Goal: Find specific page/section: Find specific page/section

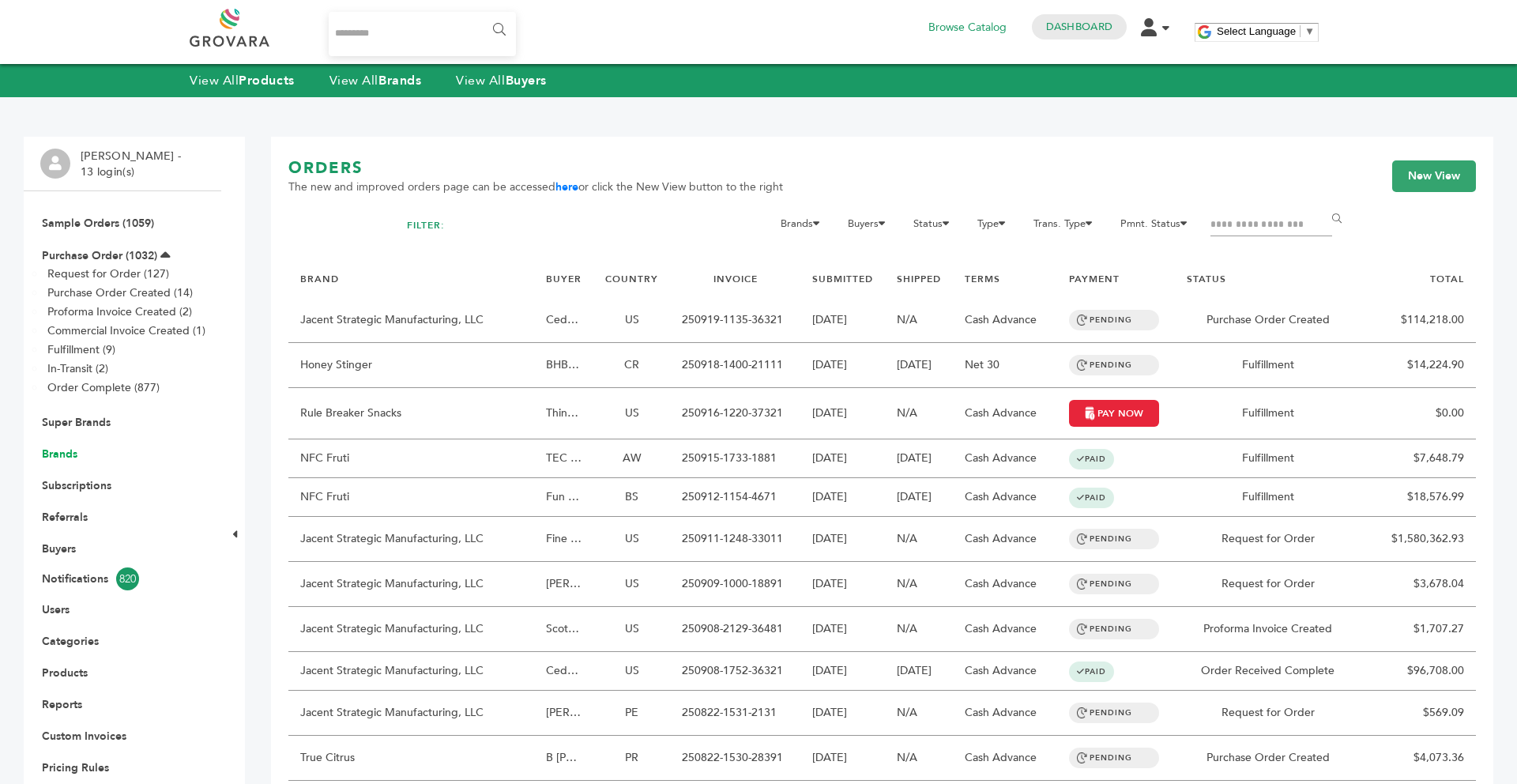
click at [66, 456] on link "Brands" at bounding box center [60, 454] width 36 height 15
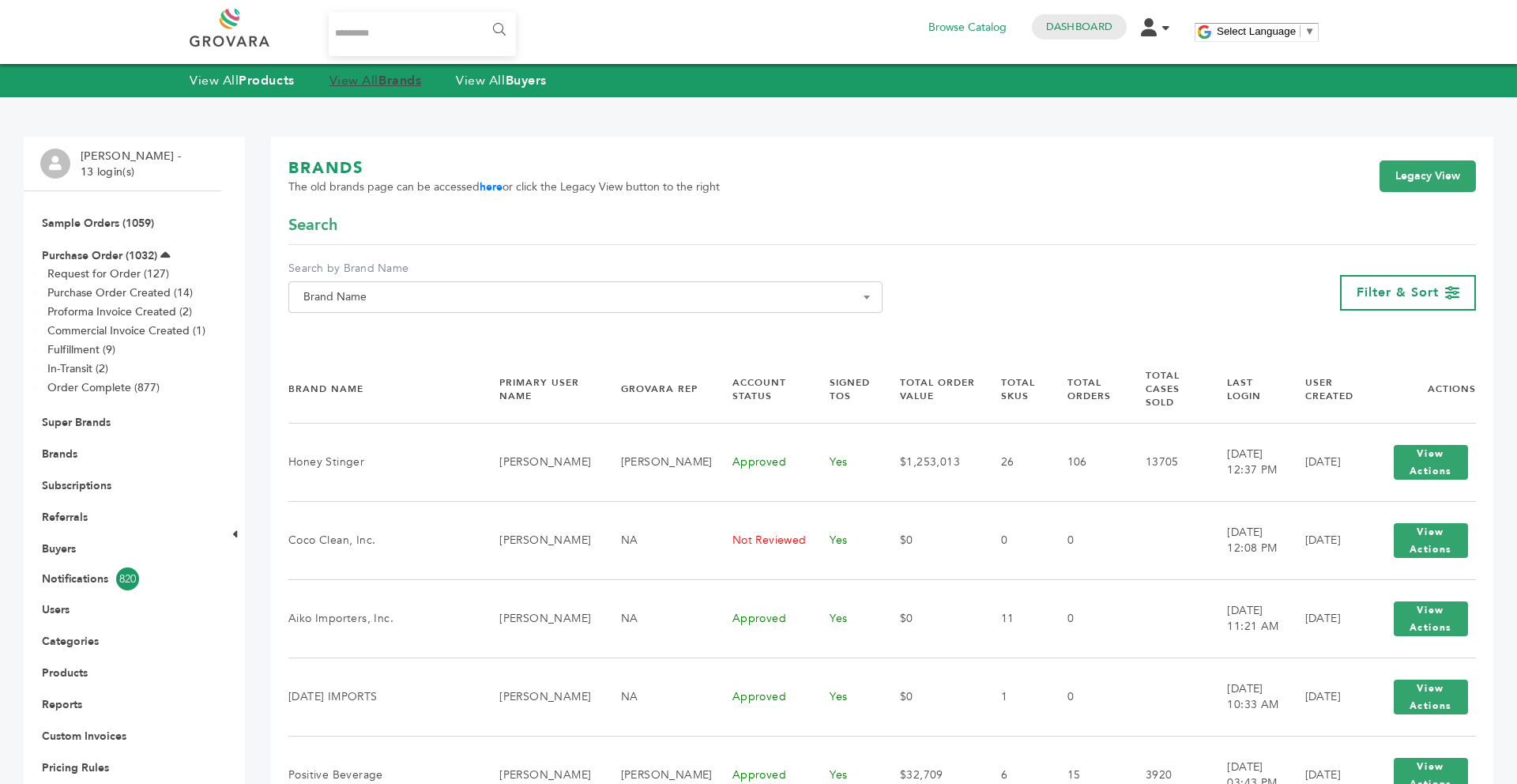
click at [392, 73] on strong "Brands" at bounding box center [400, 80] width 43 height 17
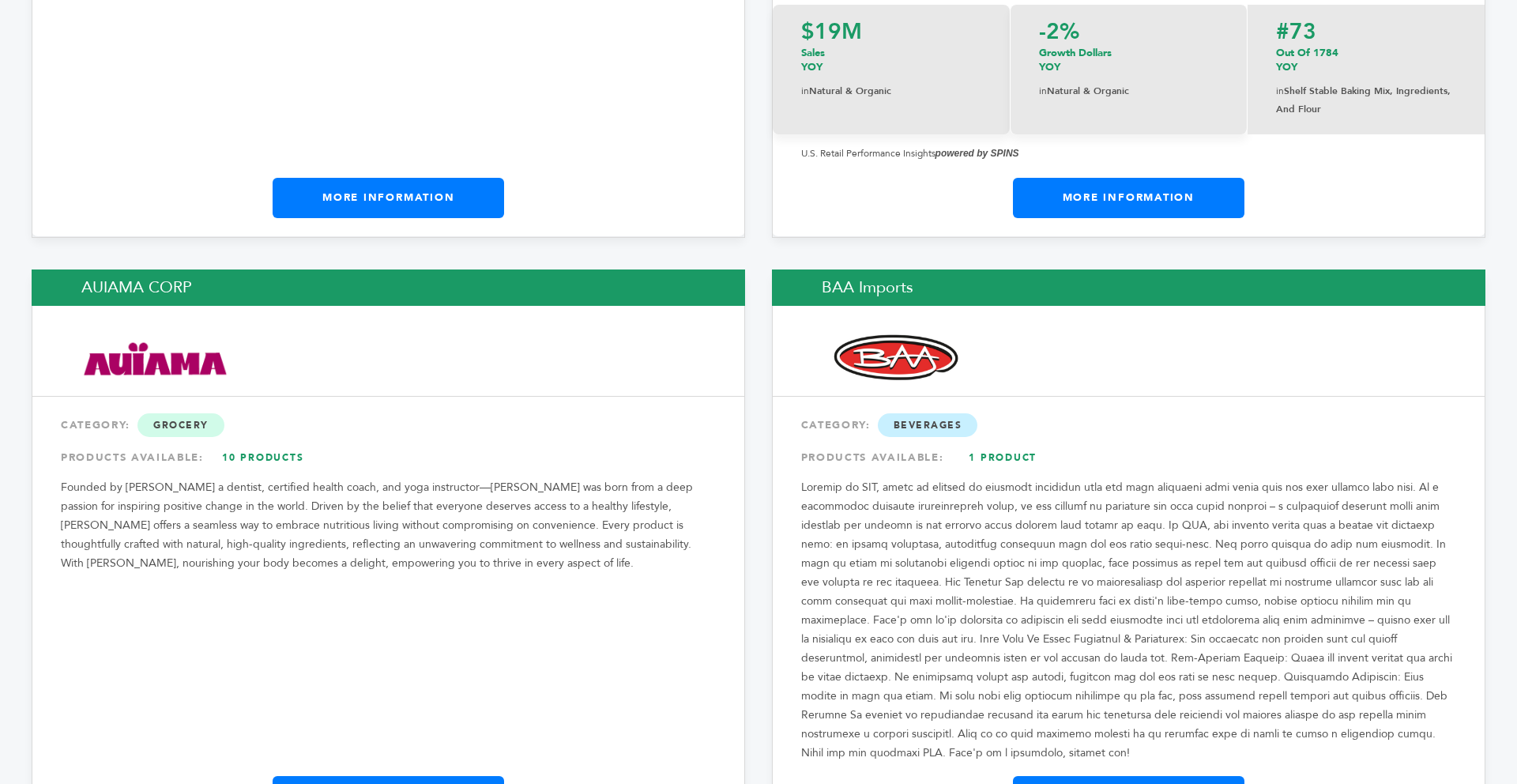
scroll to position [2971, 0]
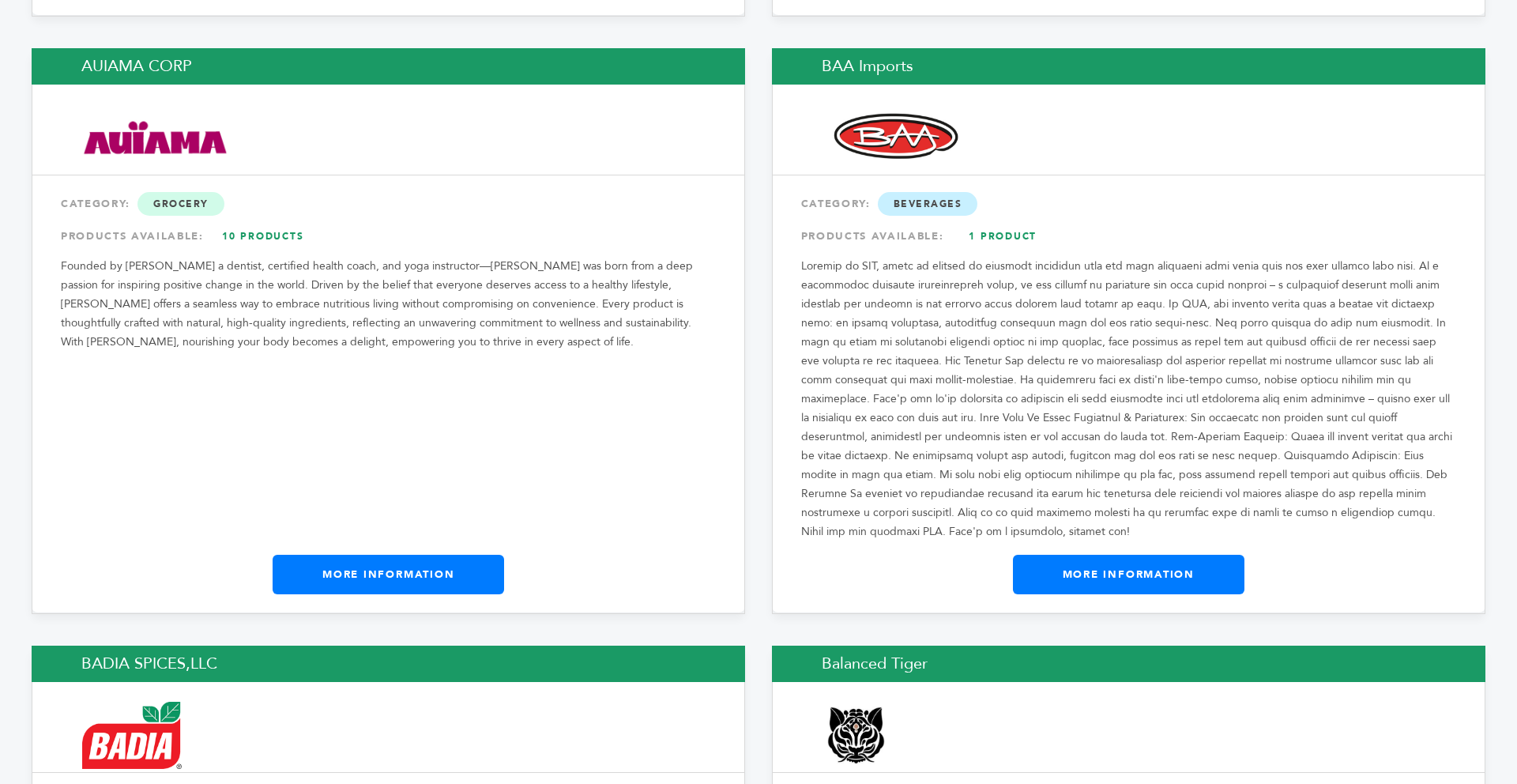
click at [388, 555] on link "More Information" at bounding box center [388, 575] width 232 height 39
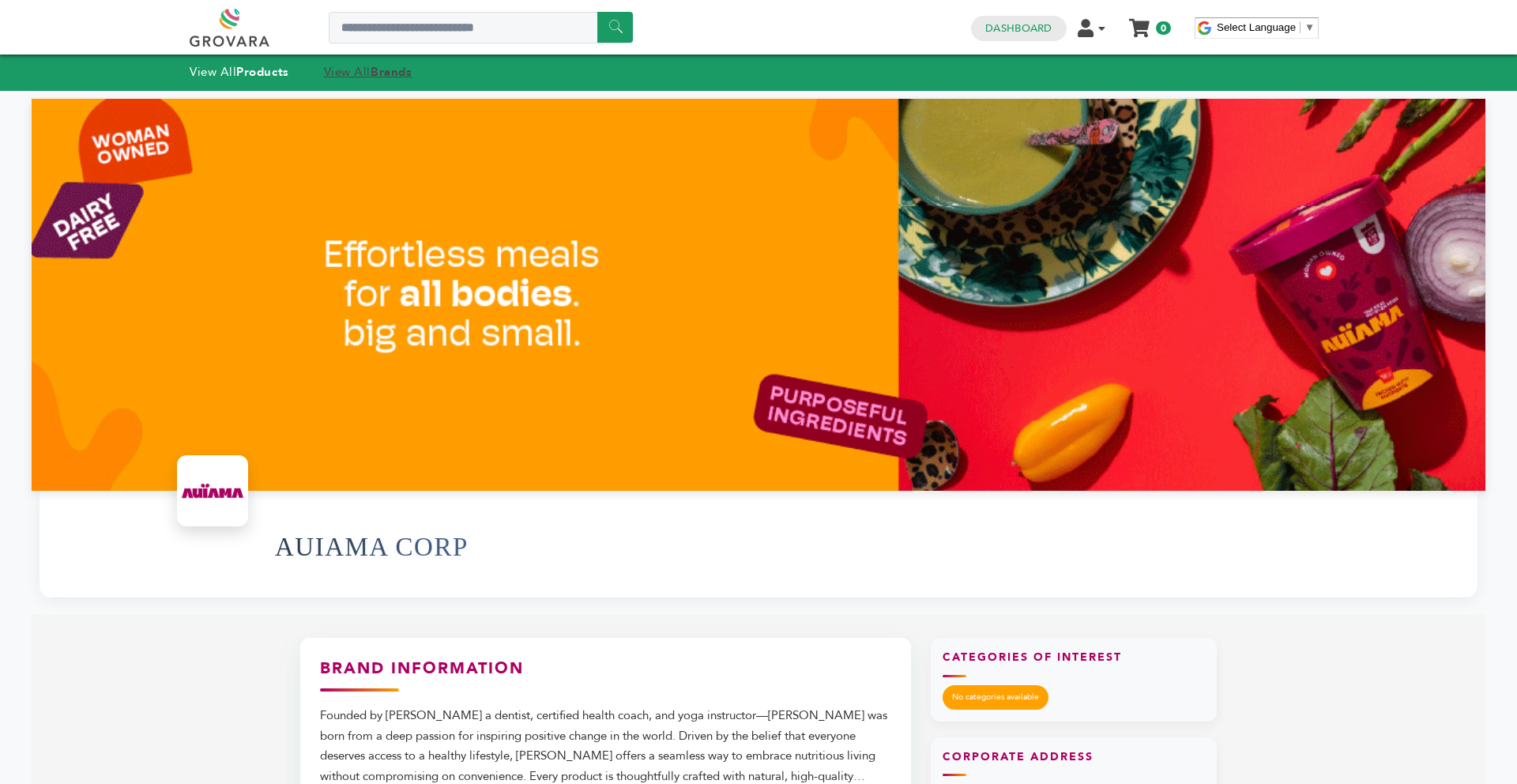
click at [362, 72] on link "View All Brands" at bounding box center [369, 72] width 89 height 16
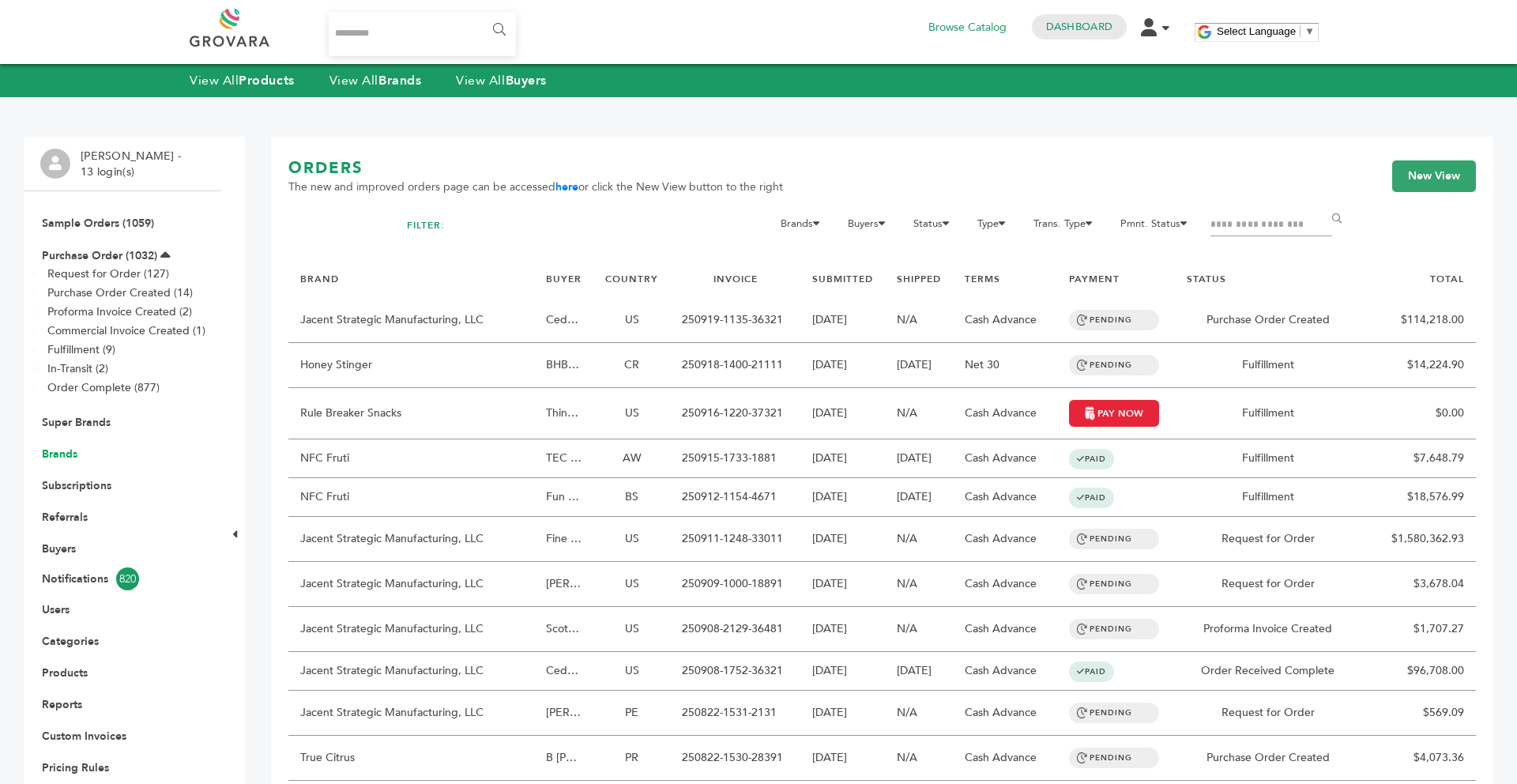
click at [71, 455] on link "Brands" at bounding box center [60, 454] width 36 height 15
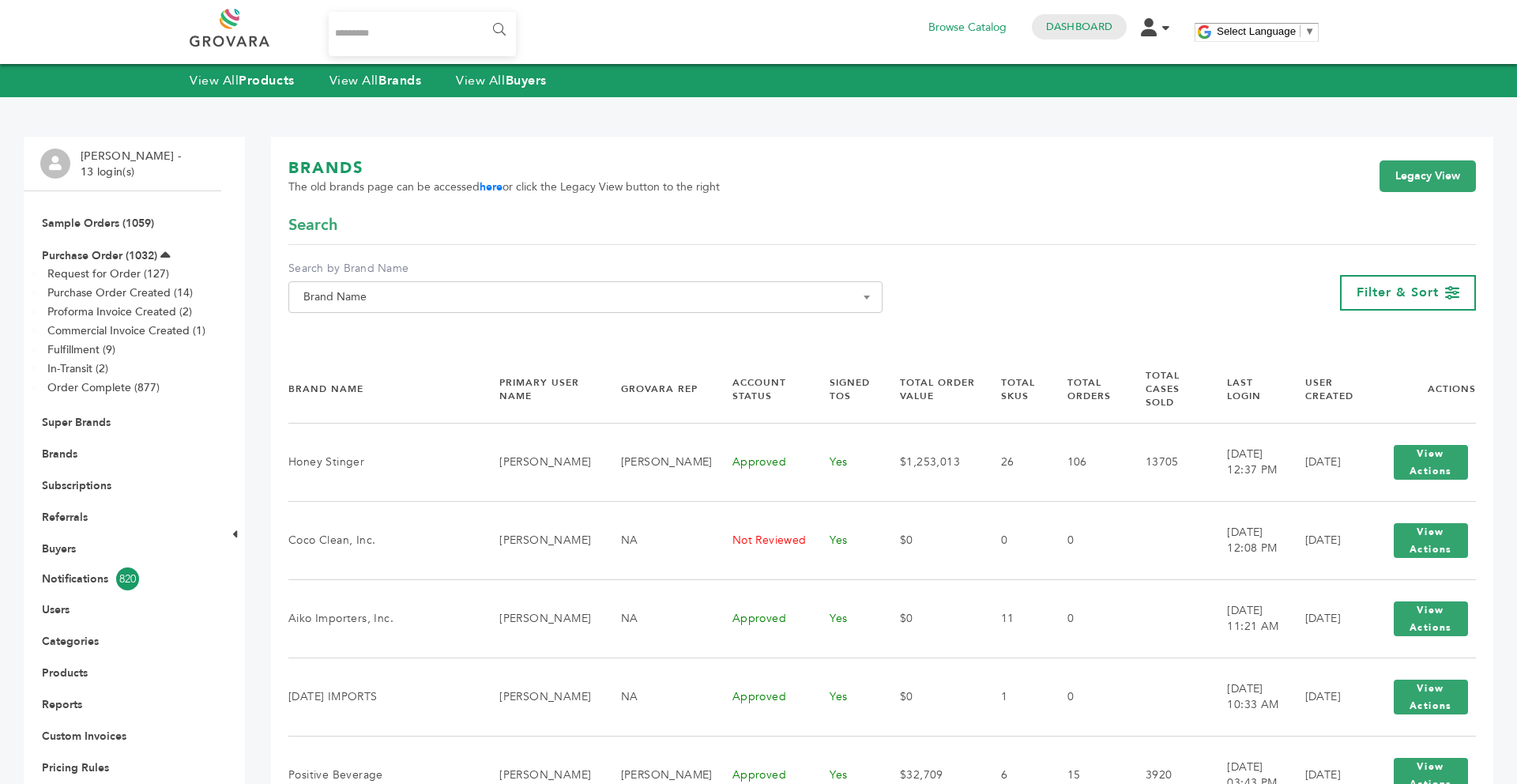
click at [358, 302] on span "Brand Name" at bounding box center [586, 297] width 577 height 22
click at [349, 325] on input "Search" at bounding box center [585, 325] width 587 height 20
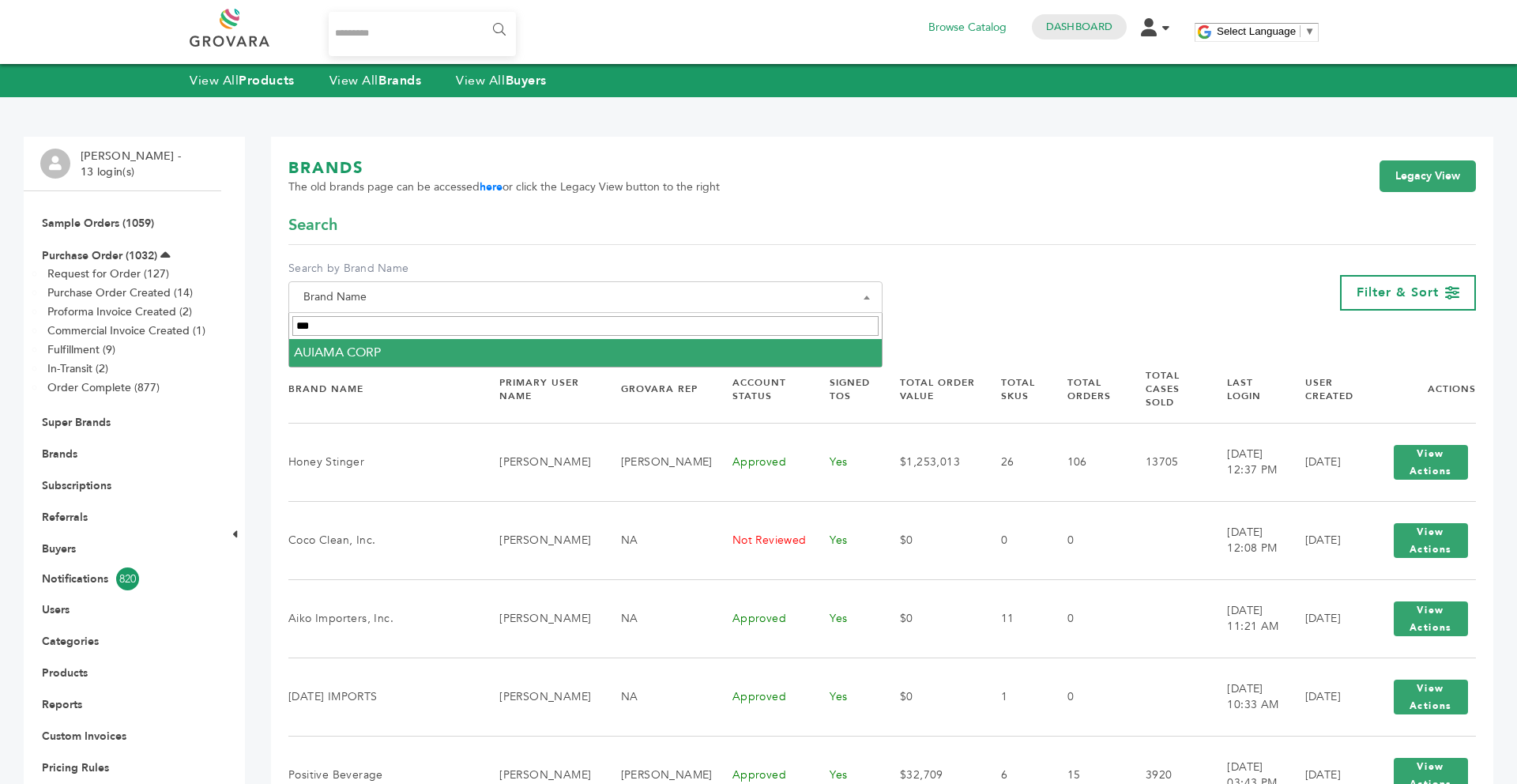
type input "***"
select select "**********"
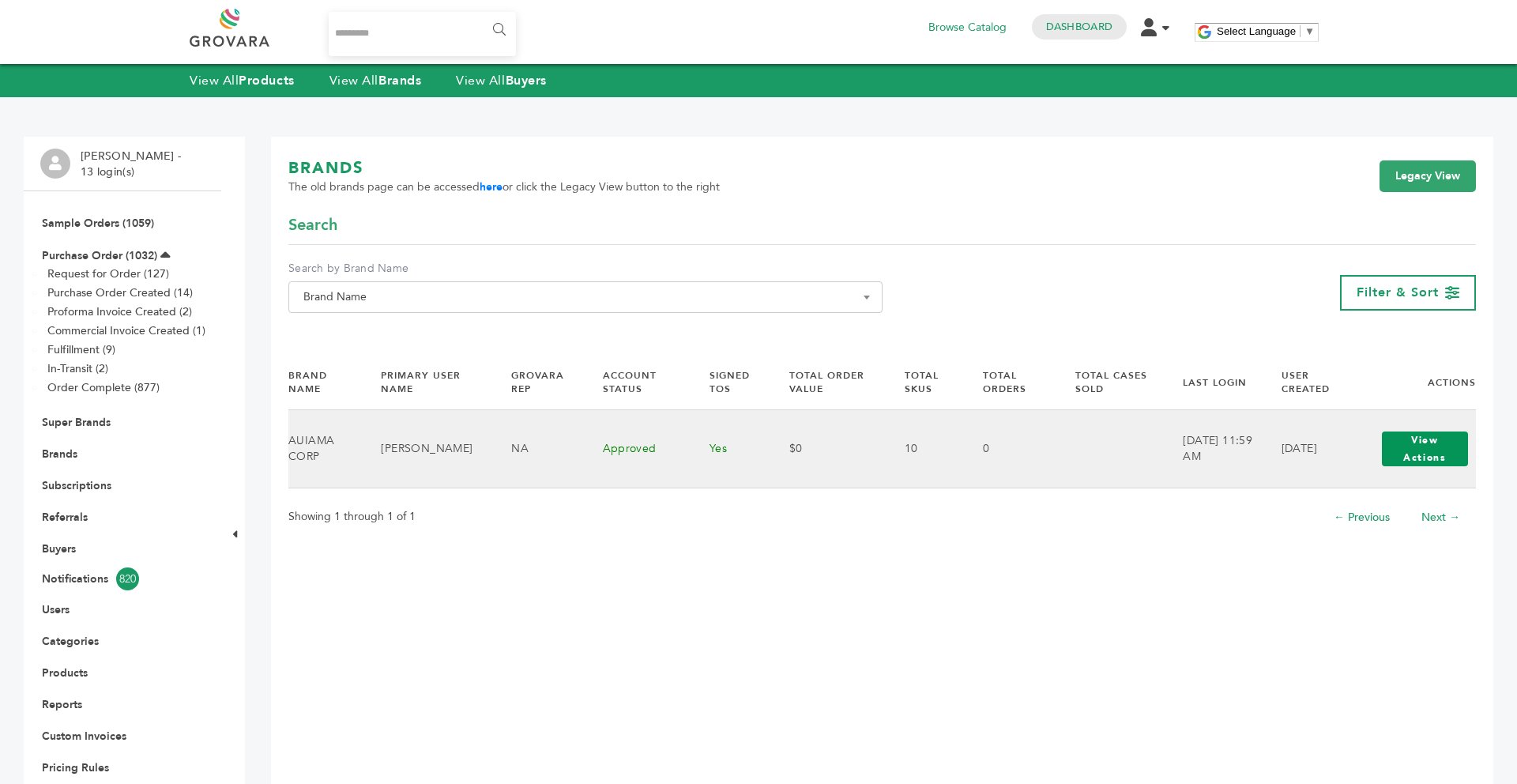
click at [1431, 451] on button "View Actions" at bounding box center [1425, 449] width 87 height 35
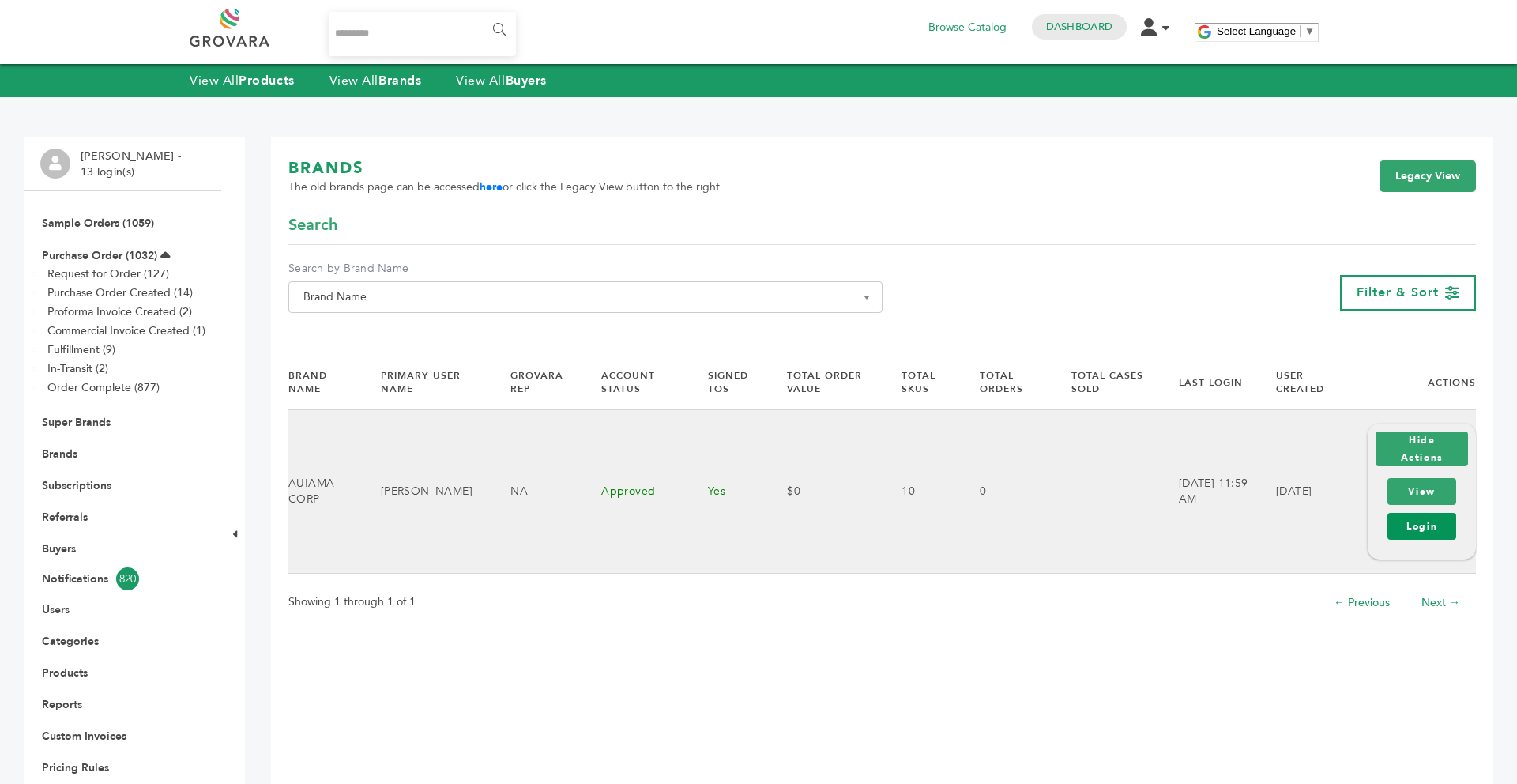
click at [1418, 524] on link "Login" at bounding box center [1422, 526] width 69 height 27
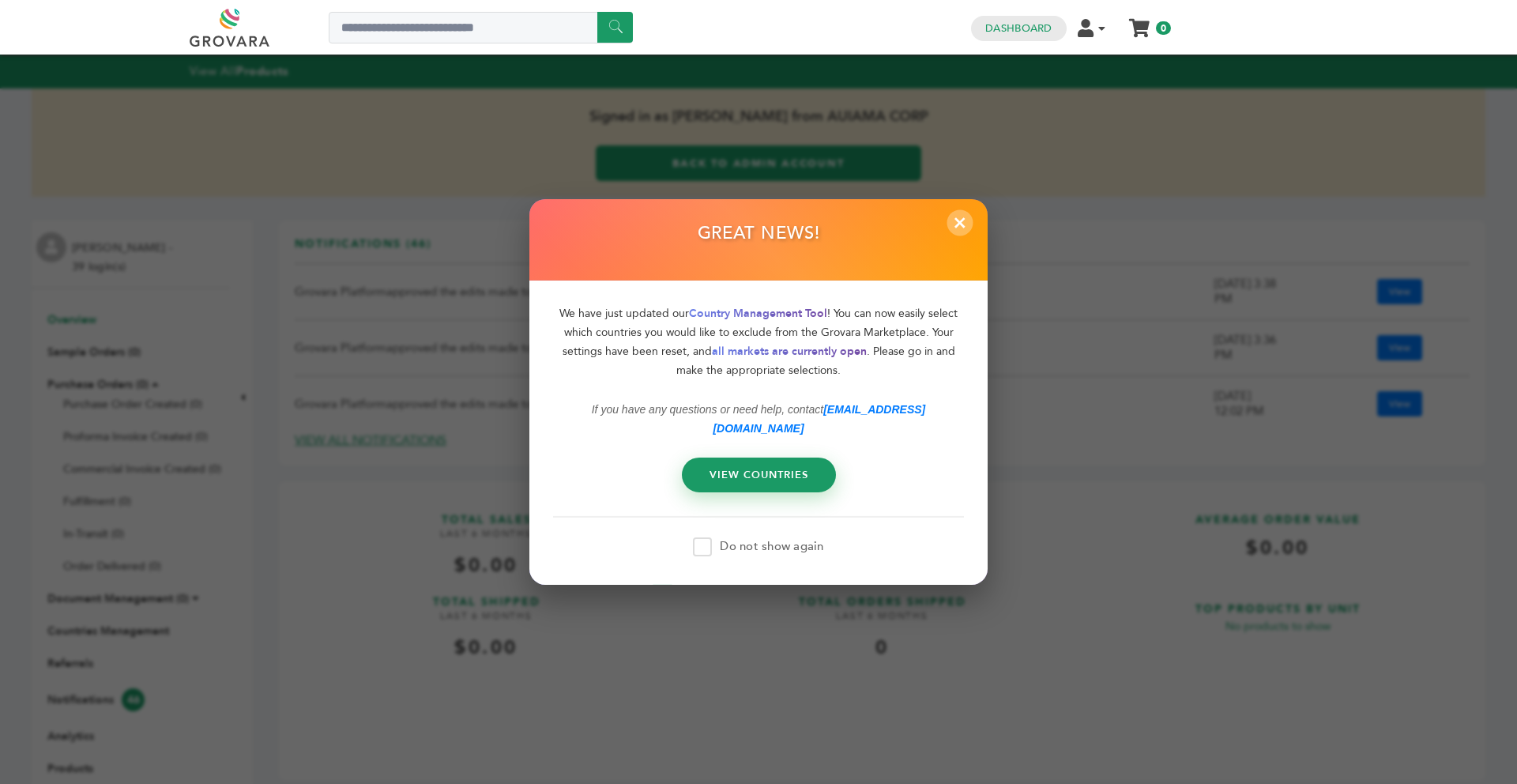
click at [961, 232] on span "×" at bounding box center [960, 222] width 26 height 26
